Goal: Information Seeking & Learning: Learn about a topic

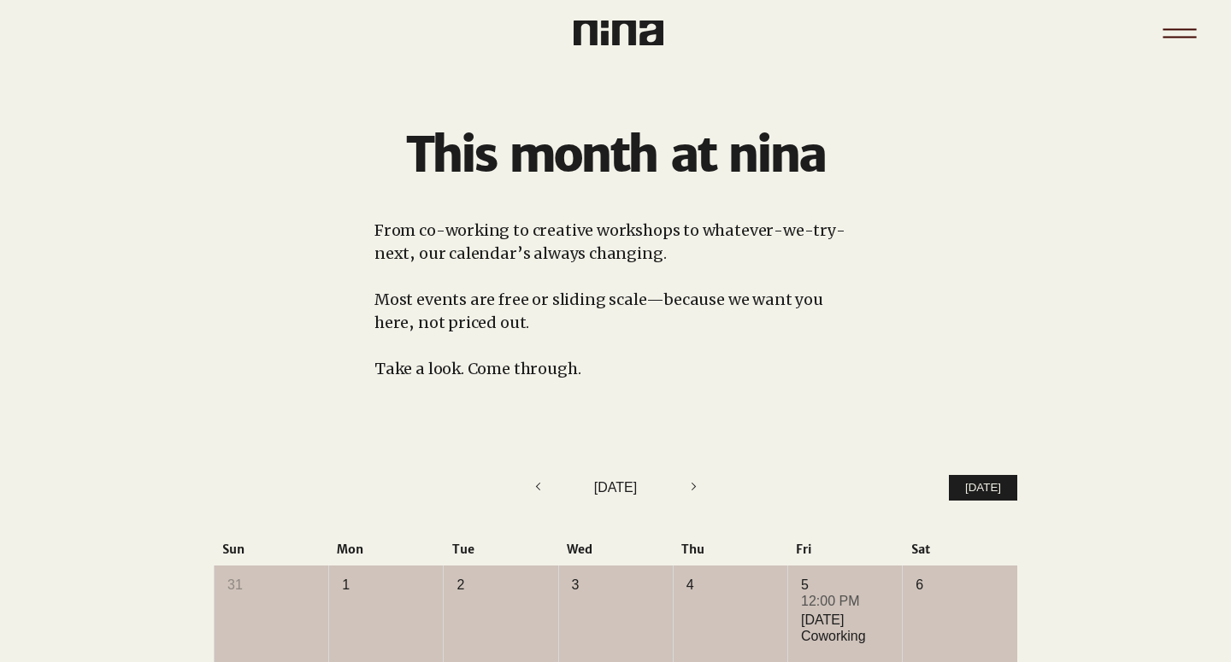
click at [1199, 41] on icon "Menu" at bounding box center [1180, 33] width 60 height 60
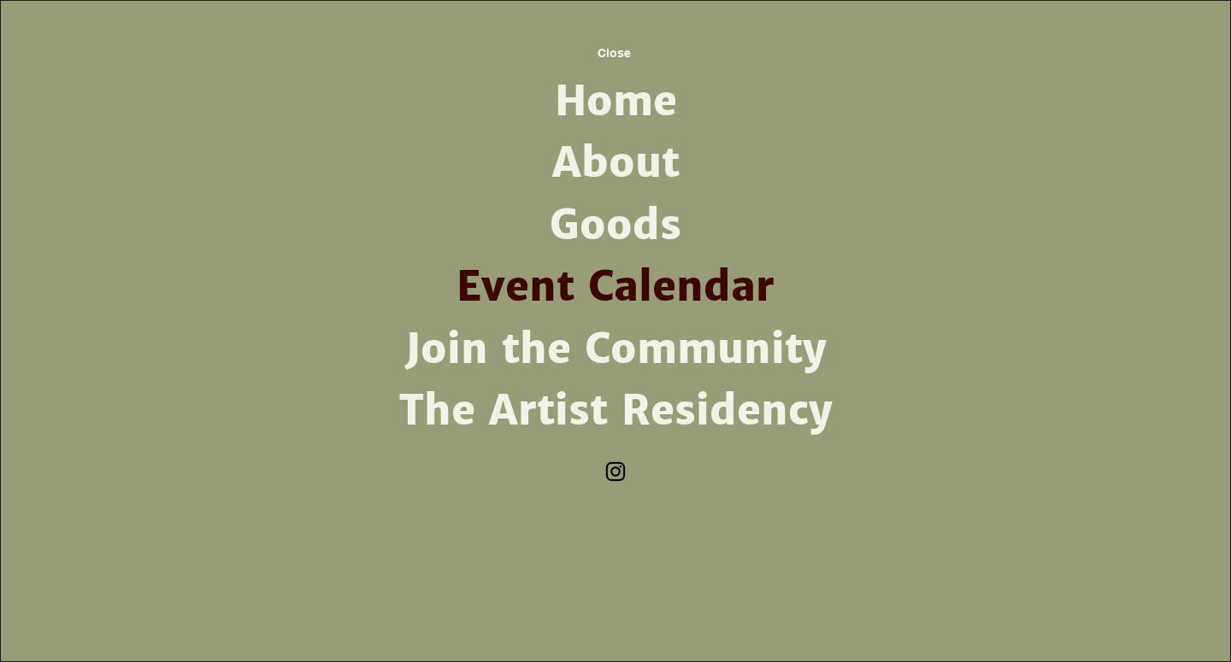
click at [627, 427] on link "The Artist Residency" at bounding box center [615, 411] width 446 height 62
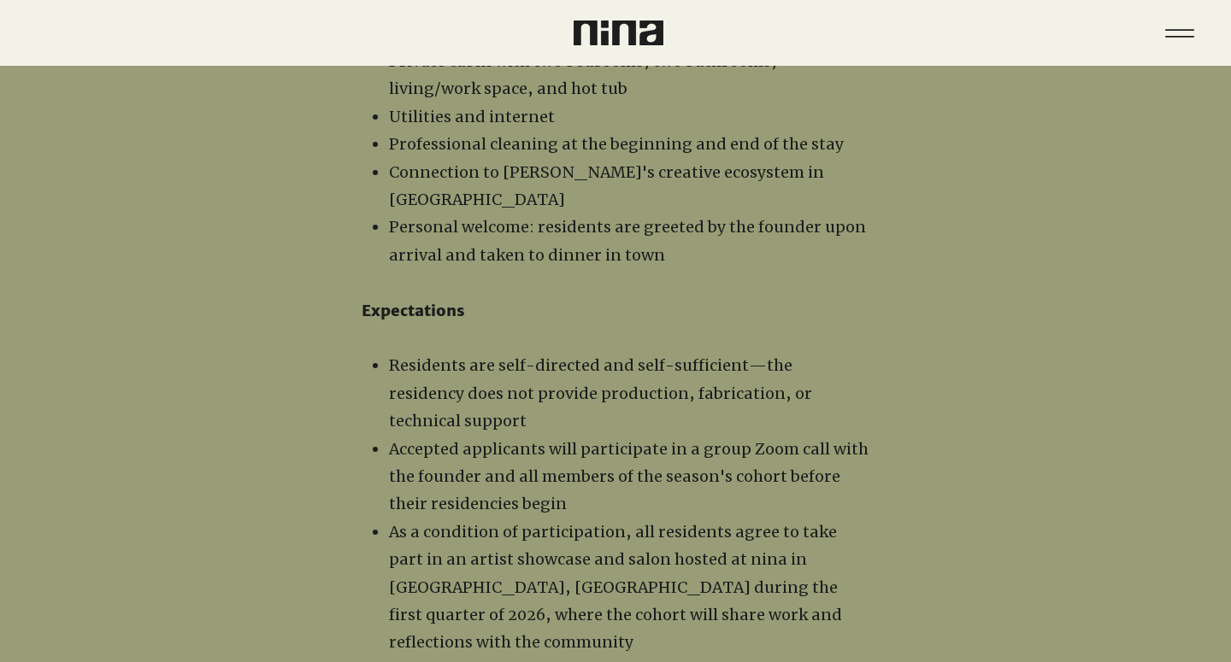
scroll to position [2015, 0]
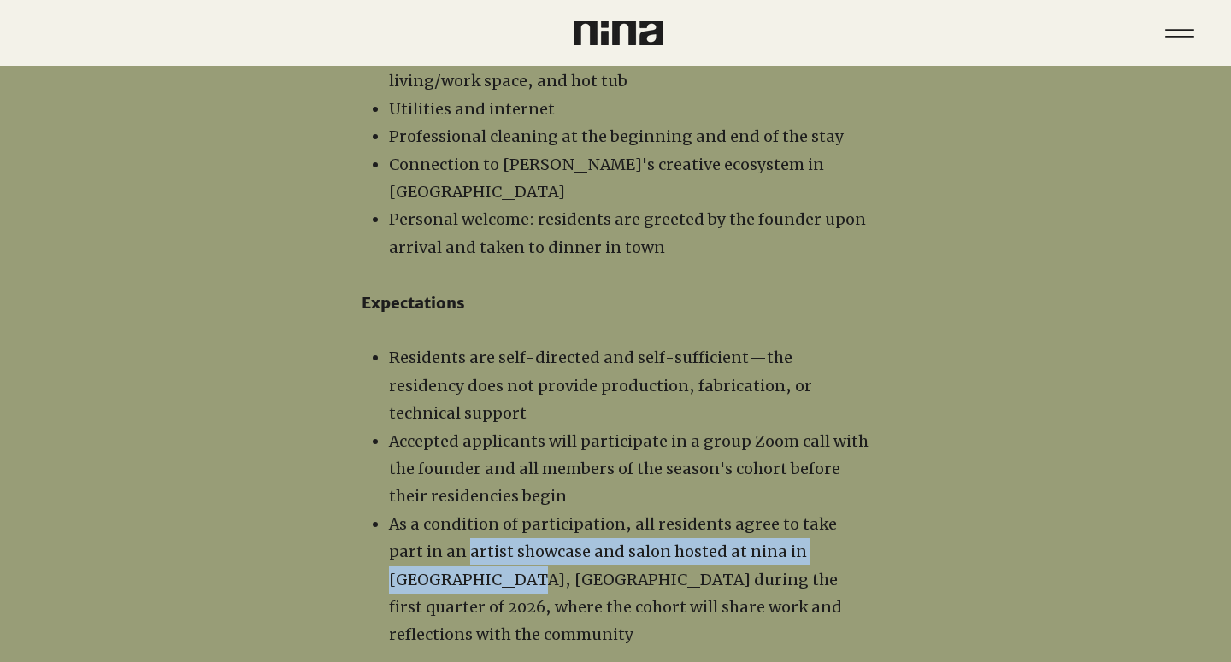
drag, startPoint x: 440, startPoint y: 489, endPoint x: 432, endPoint y: 457, distance: 32.8
click at [432, 515] on span "As a condition of participation, all residents agree to take part in an artist …" at bounding box center [615, 580] width 453 height 131
copy span "artist showcase and salon hosted at nina in Atwater Village"
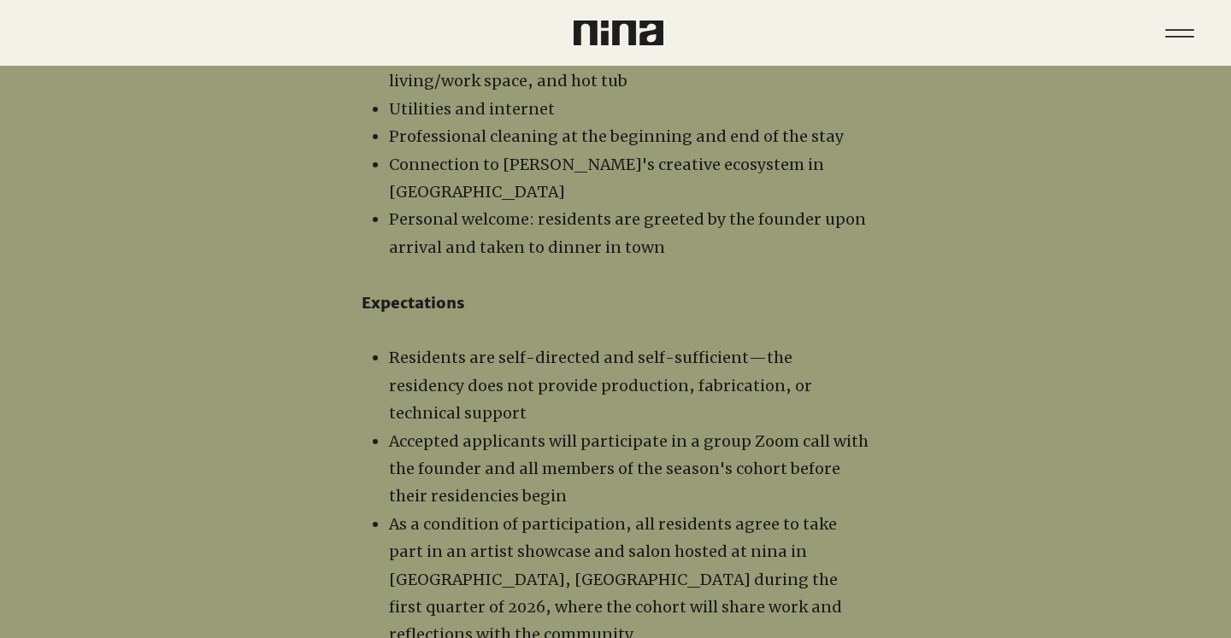
click at [560, 520] on span "As a condition of participation, all residents agree to take part in an artist …" at bounding box center [615, 580] width 453 height 131
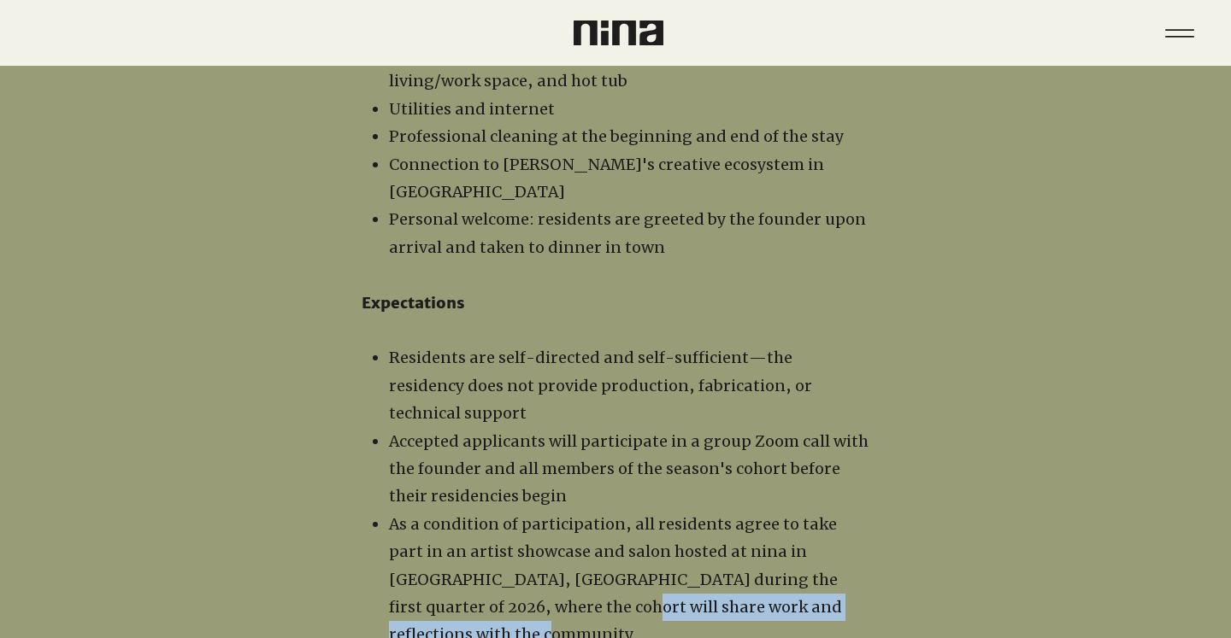
drag, startPoint x: 840, startPoint y: 514, endPoint x: 473, endPoint y: 517, distance: 367.5
click at [473, 517] on p "As a condition of participation, all residents agree to take part in an artist …" at bounding box center [629, 580] width 480 height 138
copy span "share work and reflections with the community"
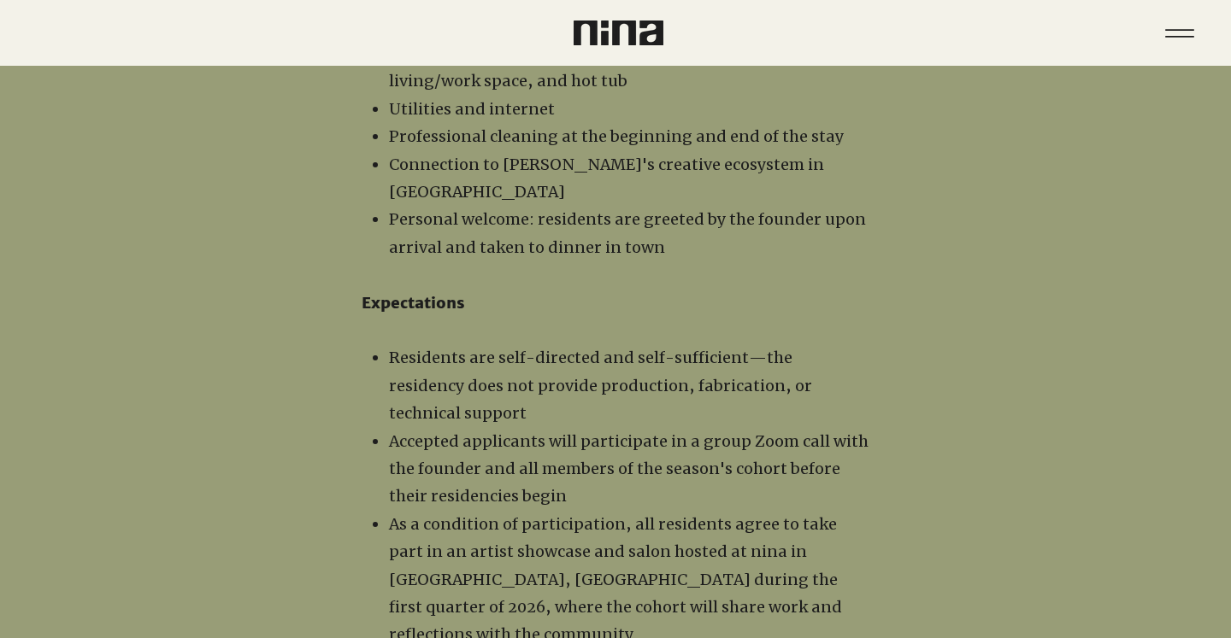
click at [933, 409] on div at bounding box center [615, 568] width 1231 height 2065
